Goal: Book appointment/travel/reservation

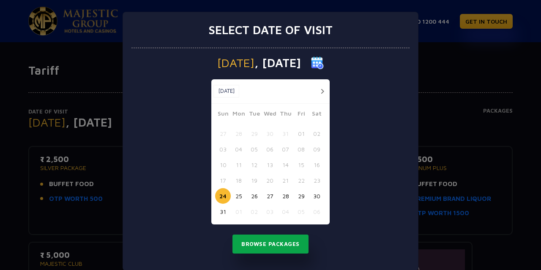
click at [262, 249] on button "Browse Packages" at bounding box center [270, 244] width 76 height 19
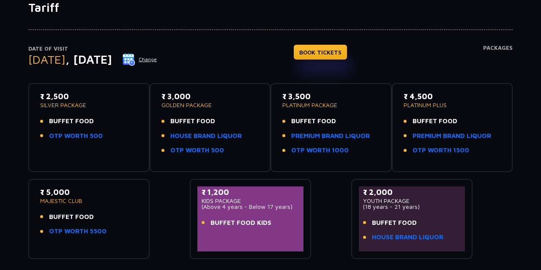
scroll to position [64, 0]
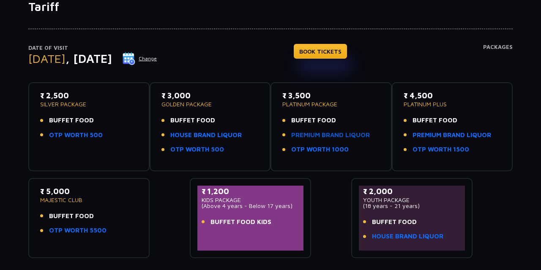
click at [331, 134] on link "PREMIUM BRAND LIQUOR" at bounding box center [330, 136] width 79 height 10
click at [112, 63] on span ", [DATE]" at bounding box center [89, 59] width 46 height 14
click at [135, 60] on img at bounding box center [129, 58] width 13 height 13
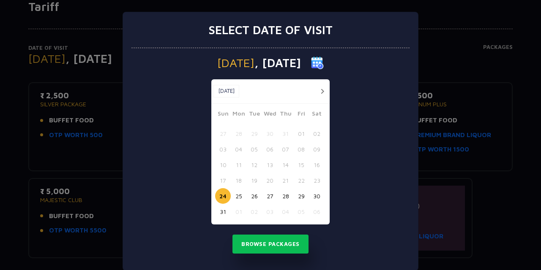
click at [322, 90] on button "button" at bounding box center [322, 91] width 11 height 11
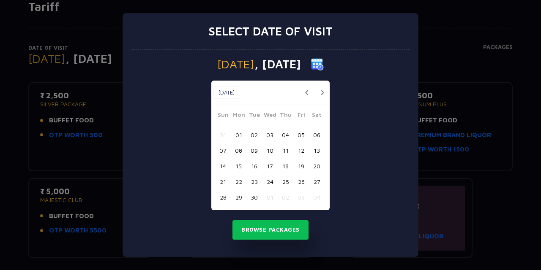
click at [322, 90] on button "button" at bounding box center [322, 92] width 11 height 11
click at [255, 181] on button "21" at bounding box center [254, 182] width 16 height 16
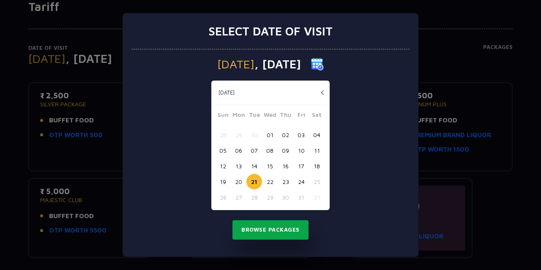
click at [271, 232] on button "Browse Packages" at bounding box center [270, 230] width 76 height 19
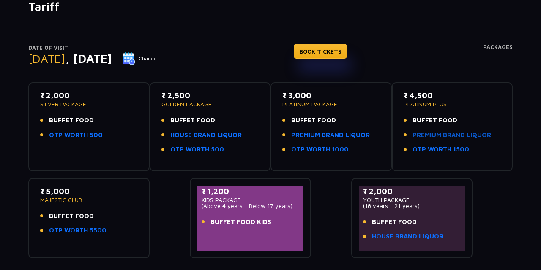
click at [452, 136] on link "PREMIUM BRAND LIQUOR" at bounding box center [451, 136] width 79 height 10
click at [447, 133] on link "PREMIUM BRAND LIQUOR" at bounding box center [451, 136] width 79 height 10
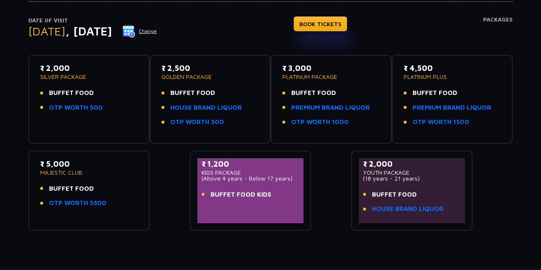
scroll to position [91, 0]
